Goal: Transaction & Acquisition: Obtain resource

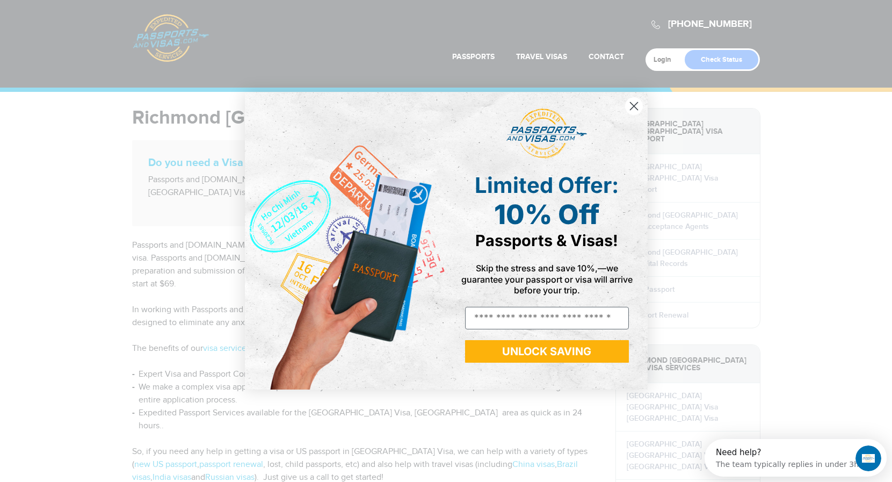
click at [625, 109] on icon "Close dialog" at bounding box center [634, 106] width 19 height 19
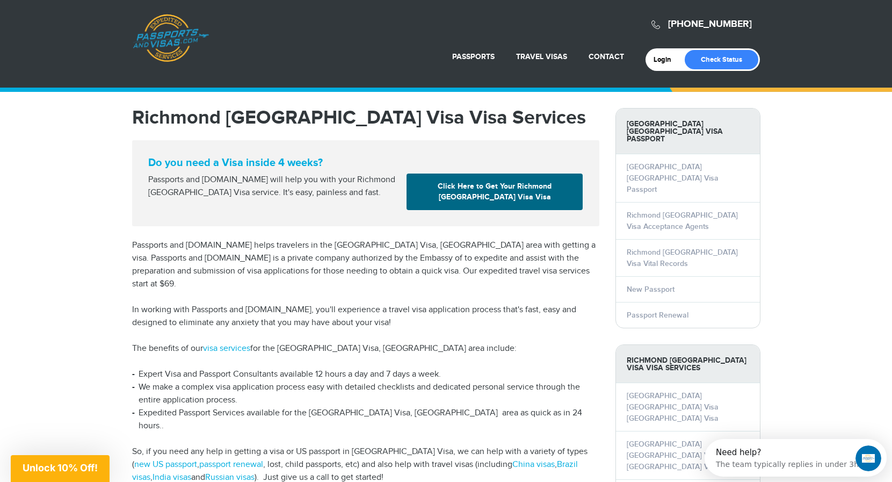
click at [633, 113] on div "Close dialog Limited Offer: 10% Off Passports & Visas! Skip the stress and save…" at bounding box center [446, 272] width 403 height 318
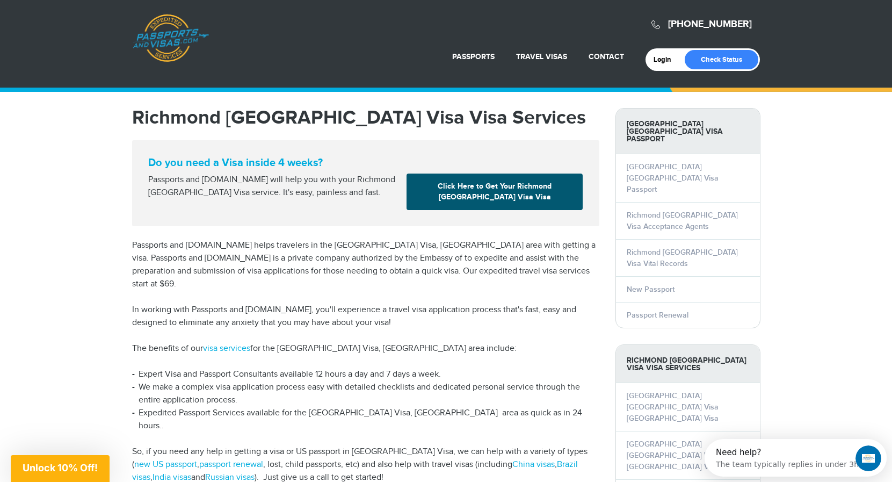
click at [538, 197] on link "Click Here to Get Your Richmond China Visa Visa" at bounding box center [495, 191] width 176 height 37
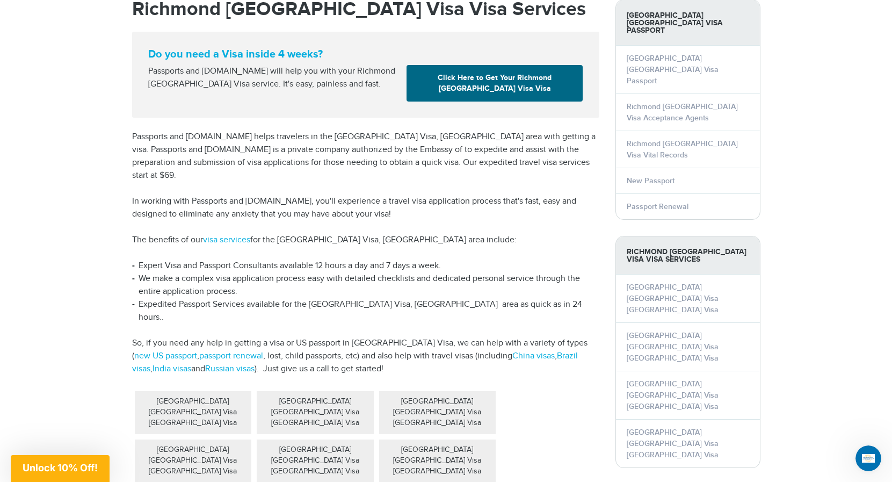
scroll to position [111, 0]
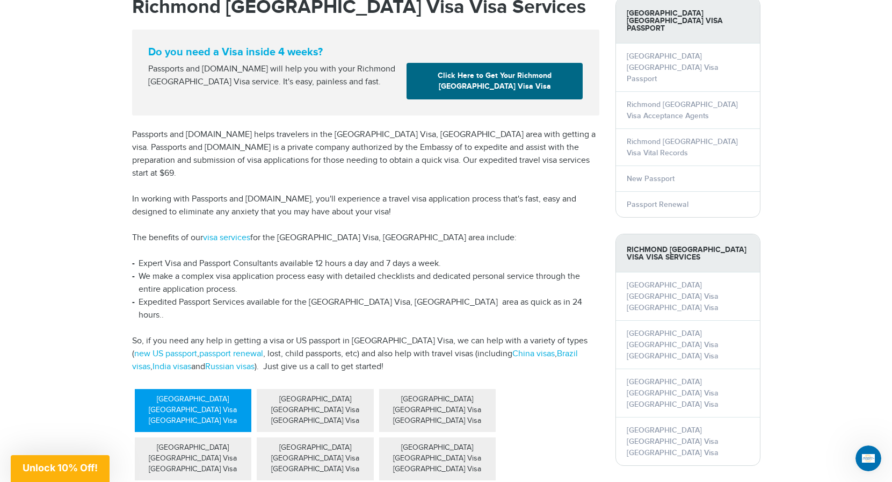
click at [175, 389] on div "[GEOGRAPHIC_DATA] [GEOGRAPHIC_DATA] Visa [GEOGRAPHIC_DATA] Visa" at bounding box center [193, 410] width 117 height 43
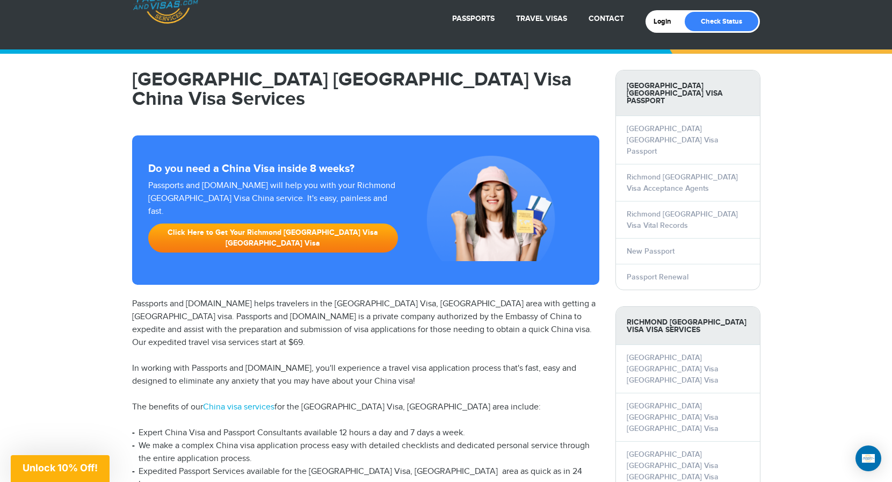
scroll to position [116, 0]
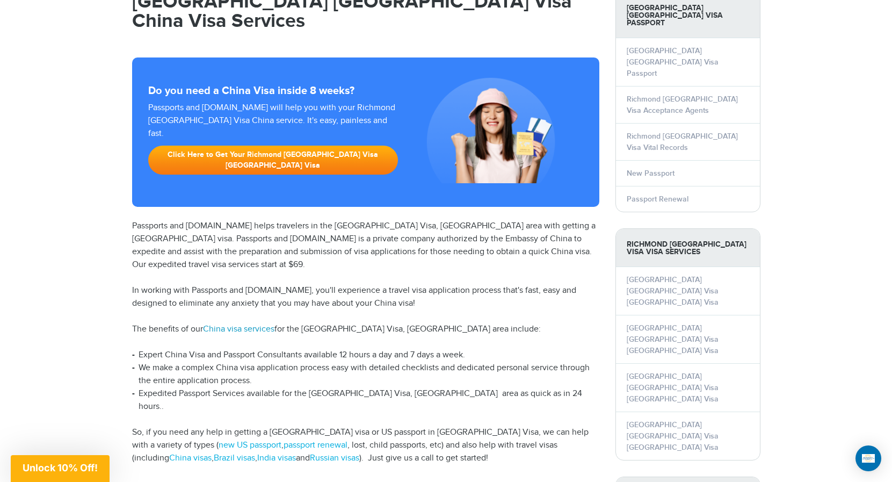
click at [251, 324] on link "China visa services" at bounding box center [238, 329] width 71 height 10
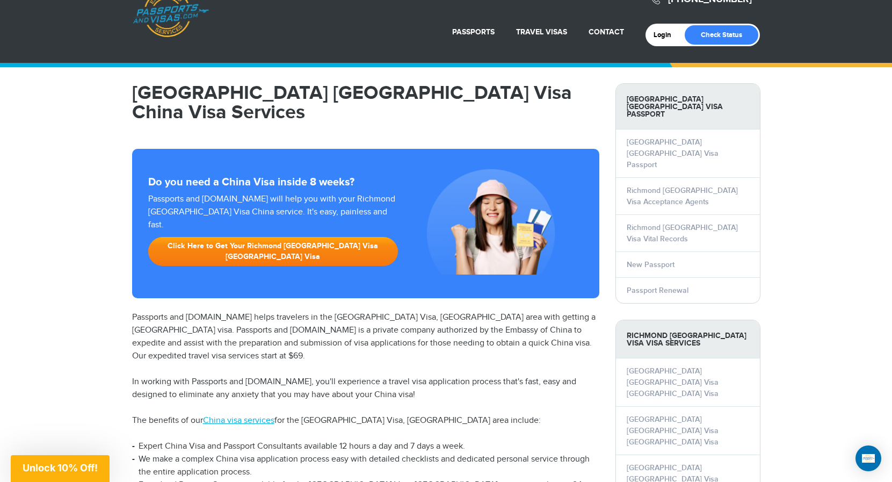
scroll to position [19, 0]
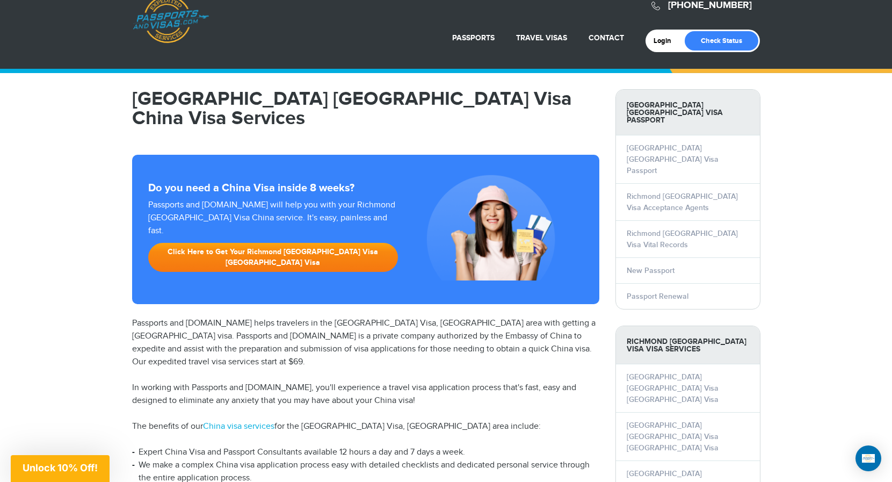
click at [269, 243] on link "Click Here to Get Your Richmond [GEOGRAPHIC_DATA] Visa [GEOGRAPHIC_DATA] Visa" at bounding box center [273, 257] width 250 height 29
click at [258, 243] on link "Click Here to Get Your Richmond [GEOGRAPHIC_DATA] Visa [GEOGRAPHIC_DATA] Visa" at bounding box center [273, 257] width 250 height 29
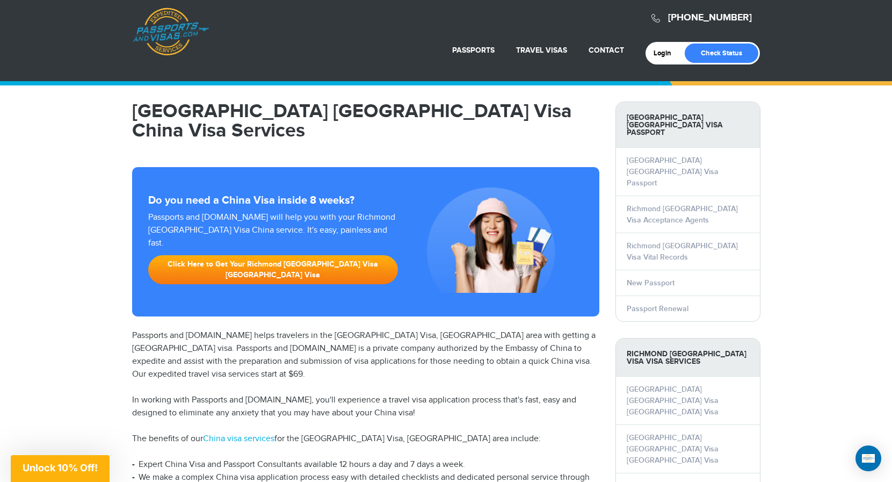
scroll to position [0, 0]
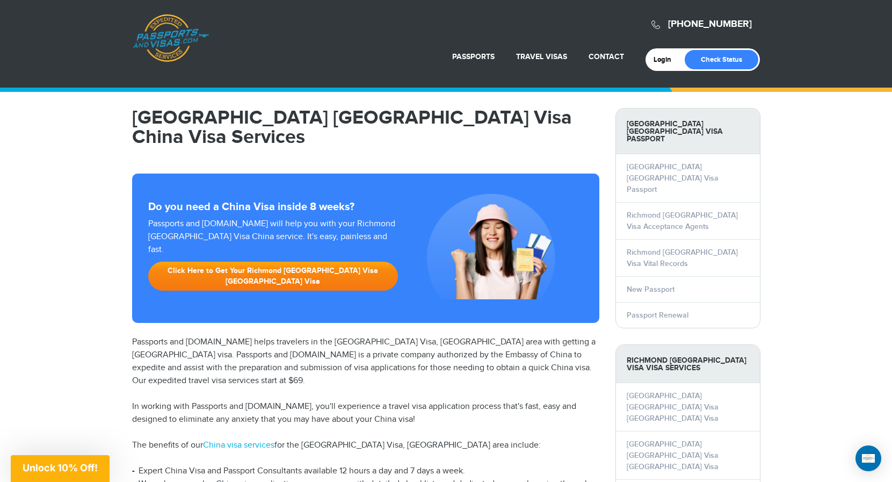
click at [265, 262] on link "Click Here to Get Your Richmond [GEOGRAPHIC_DATA] Visa [GEOGRAPHIC_DATA] Visa" at bounding box center [273, 276] width 250 height 29
click at [227, 262] on link "Click Here to Get Your Richmond [GEOGRAPHIC_DATA] Visa [GEOGRAPHIC_DATA] Visa" at bounding box center [273, 276] width 250 height 29
